Goal: Task Accomplishment & Management: Manage account settings

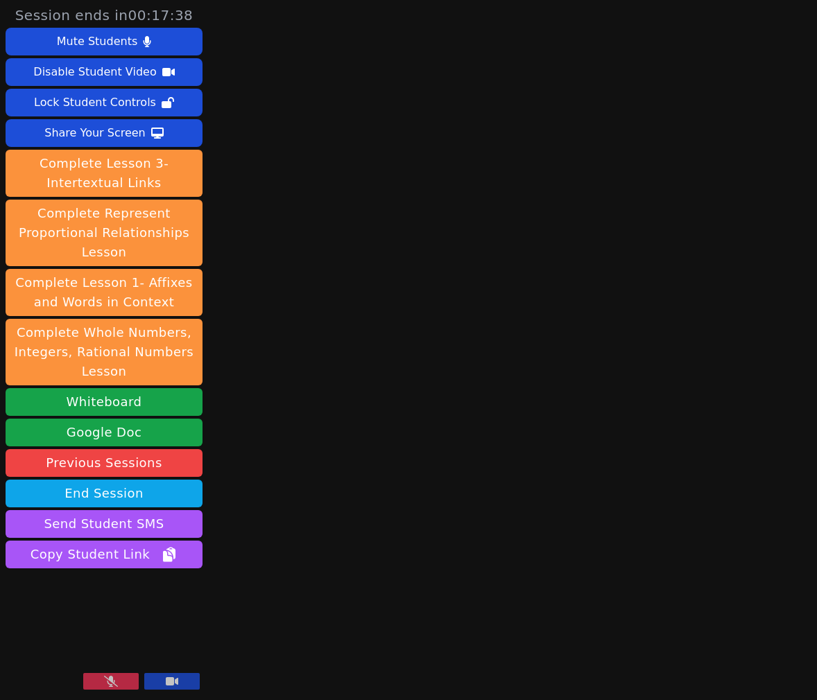
click at [117, 675] on button at bounding box center [110, 681] width 55 height 17
click at [120, 132] on div "Share Your Screen" at bounding box center [94, 133] width 101 height 22
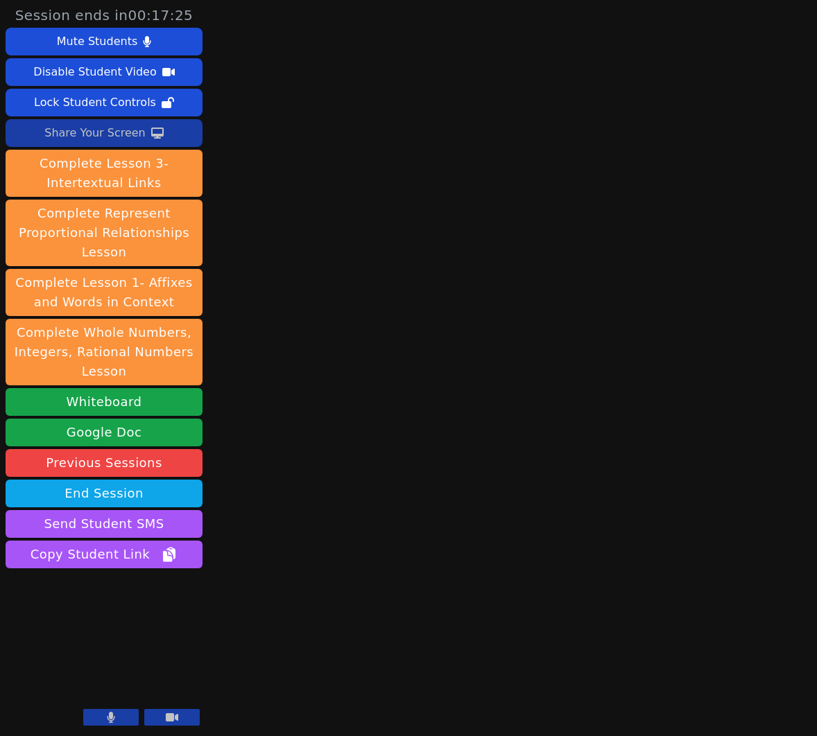
click at [178, 133] on button "Share Your Screen" at bounding box center [104, 133] width 197 height 28
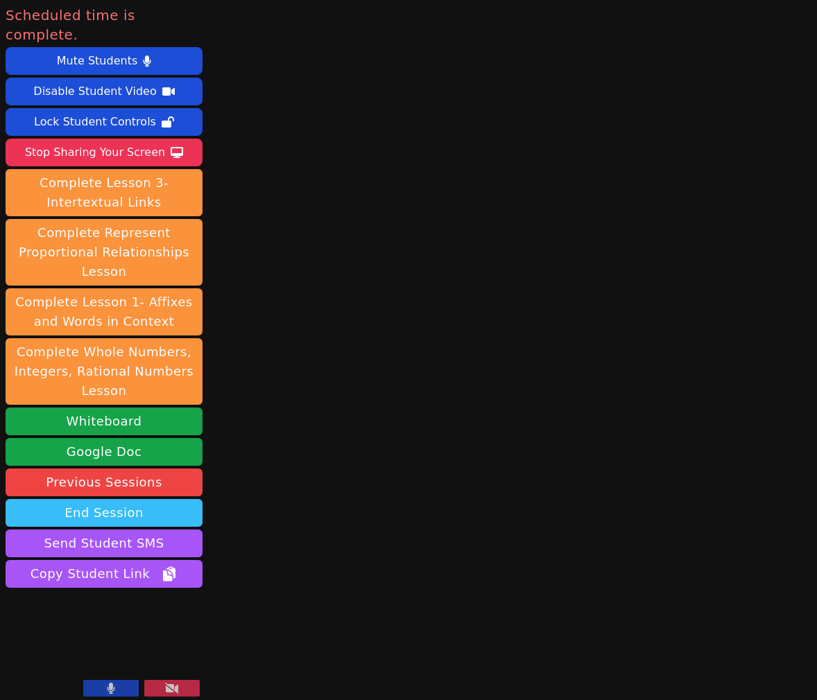
click at [121, 499] on button "End Session" at bounding box center [104, 513] width 197 height 28
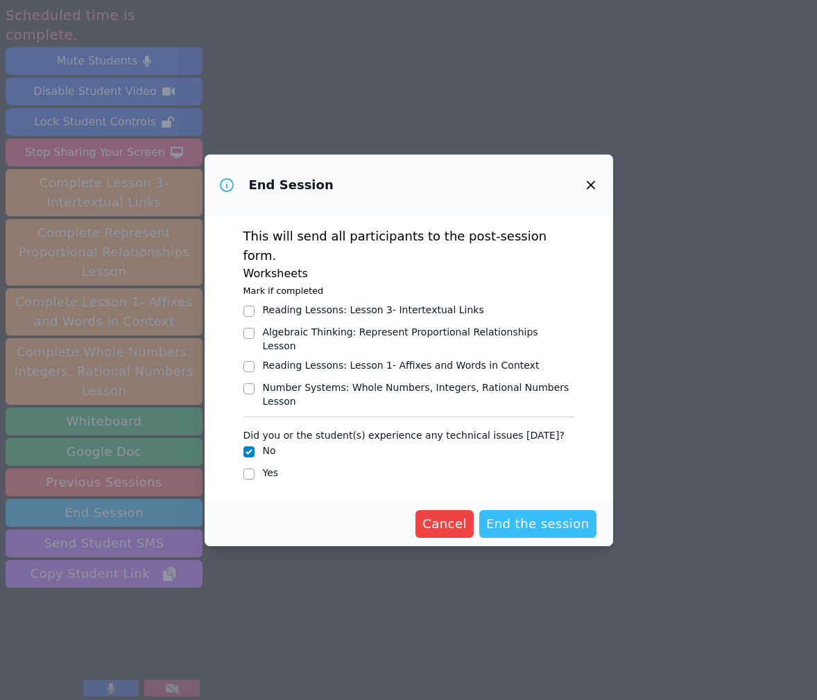
click at [529, 515] on span "End the session" at bounding box center [537, 524] width 103 height 19
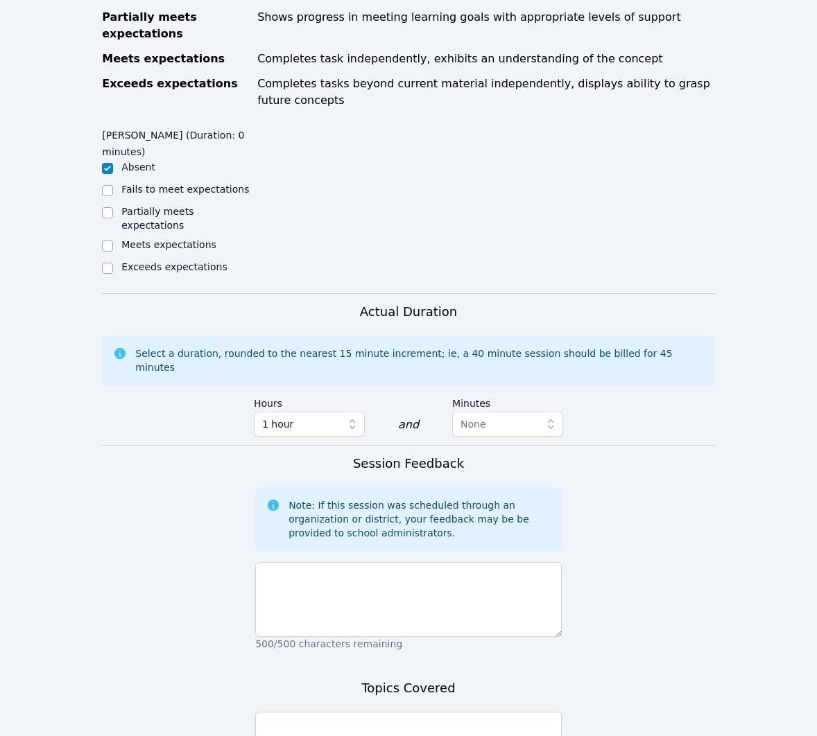
scroll to position [608, 0]
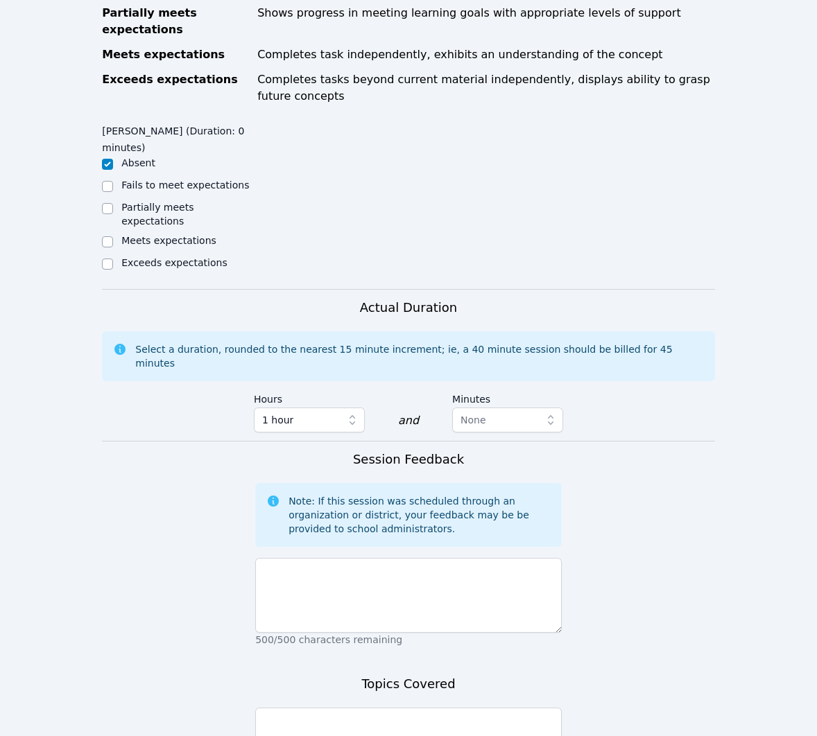
drag, startPoint x: 339, startPoint y: 614, endPoint x: 339, endPoint y: 598, distance: 16.0
click at [339, 633] on p "500/500 characters remaining" at bounding box center [408, 640] width 307 height 14
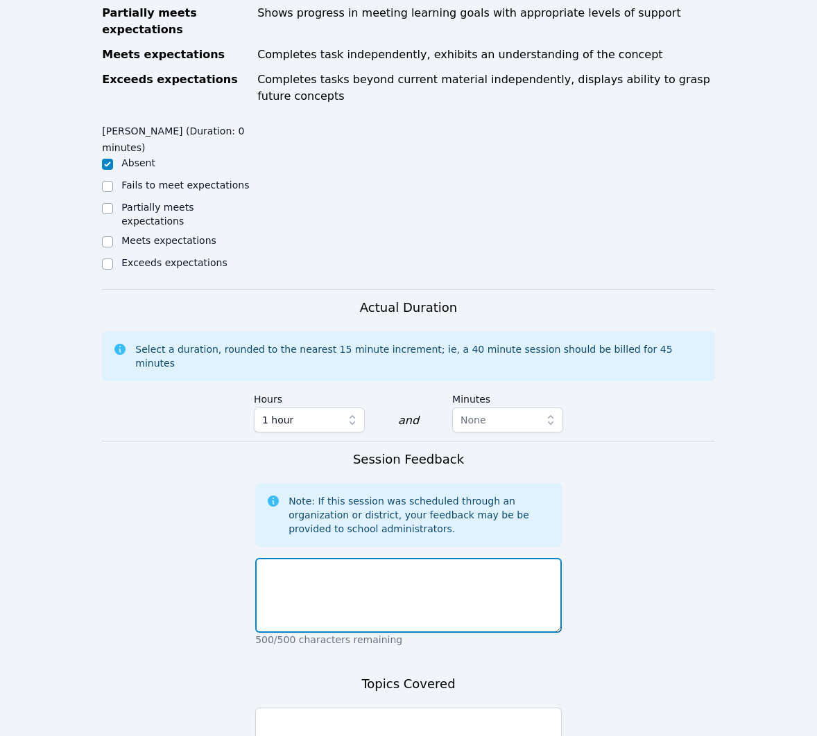
click at [345, 569] on textarea at bounding box center [408, 595] width 307 height 75
type textarea "S"
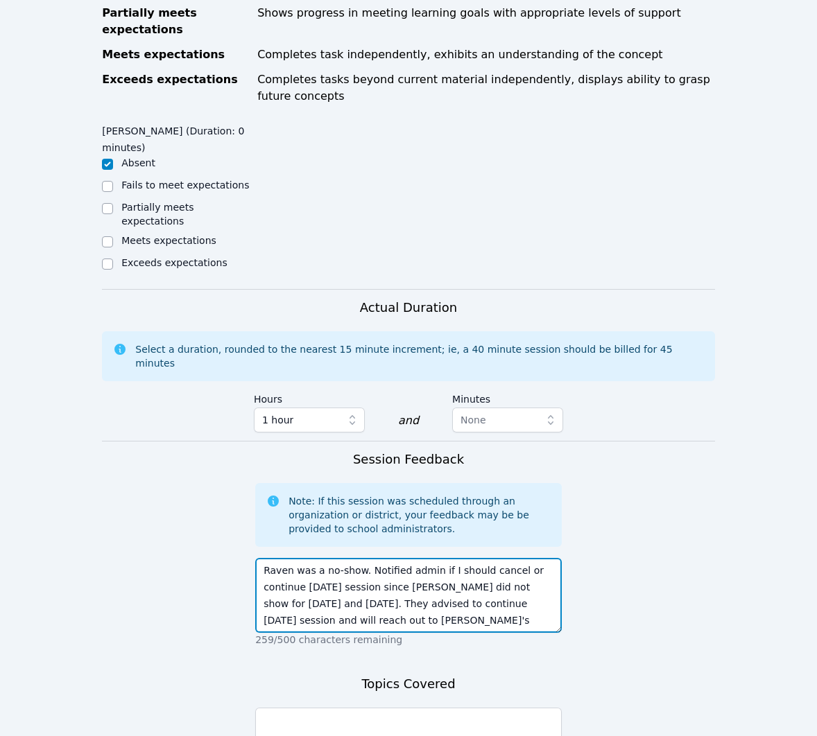
type textarea "Raven was a no-show. Notified admin if I should cancel or continue [DATE] sessi…"
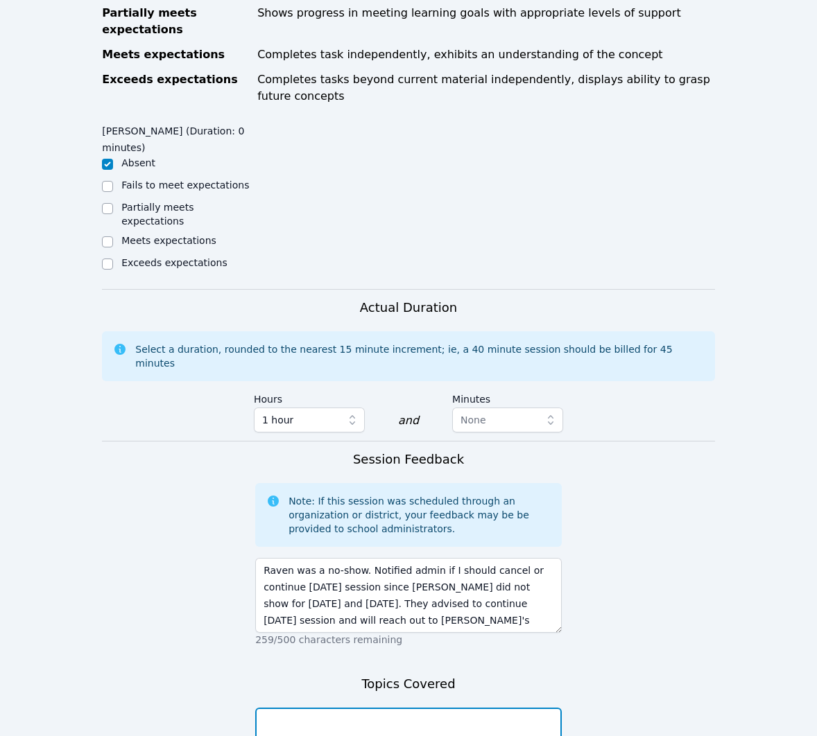
click at [357, 708] on textarea at bounding box center [408, 745] width 307 height 75
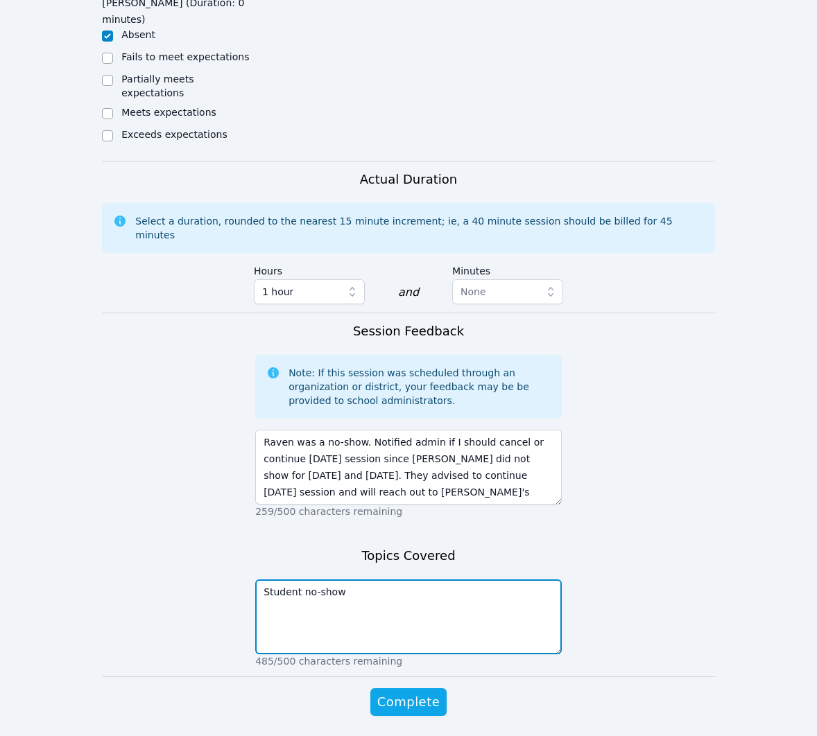
scroll to position [757, 0]
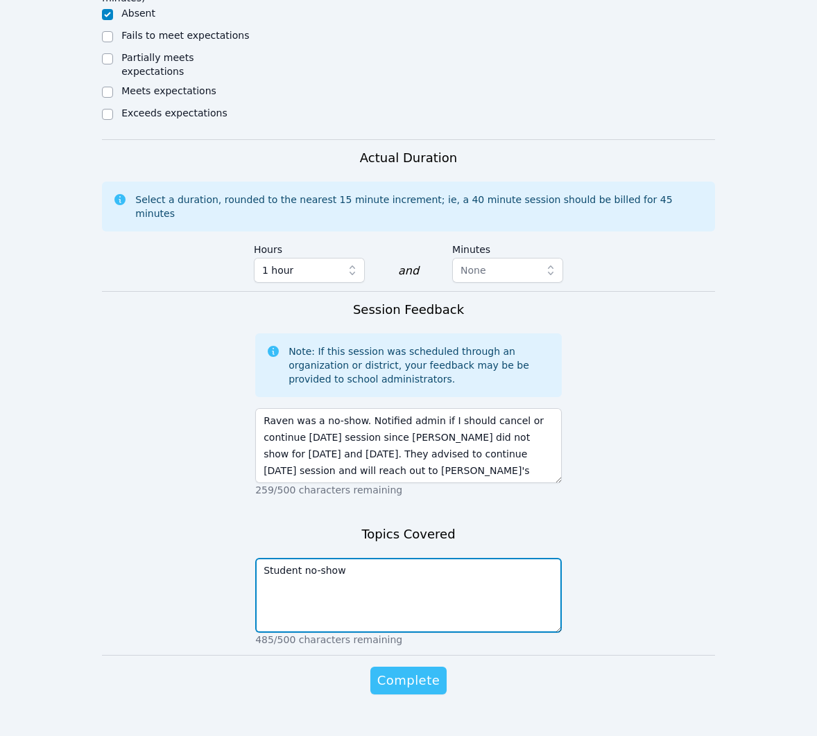
type textarea "Student no-show"
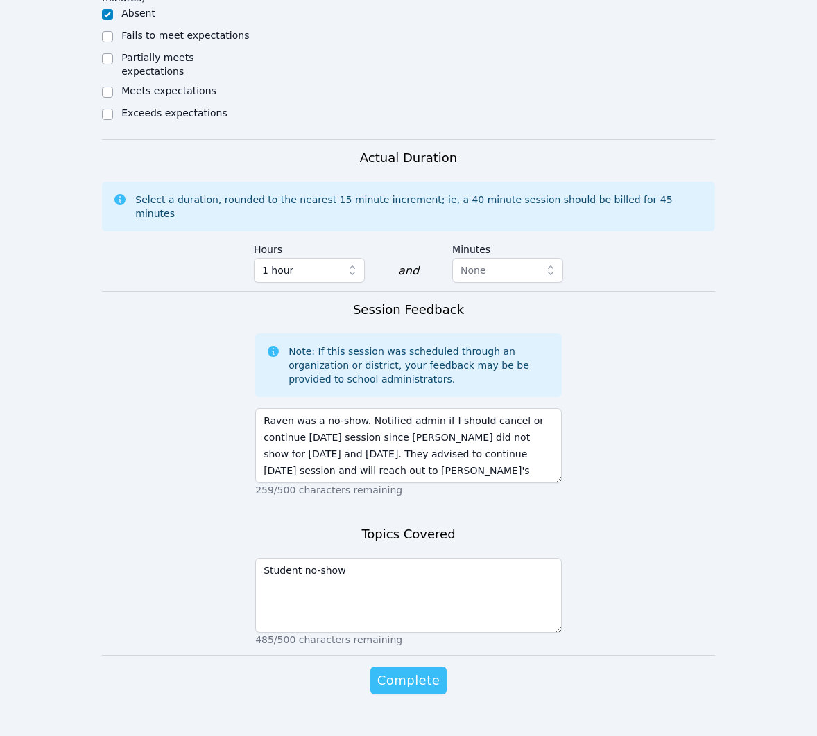
click at [397, 671] on span "Complete" at bounding box center [408, 680] width 62 height 19
